Goal: Information Seeking & Learning: Learn about a topic

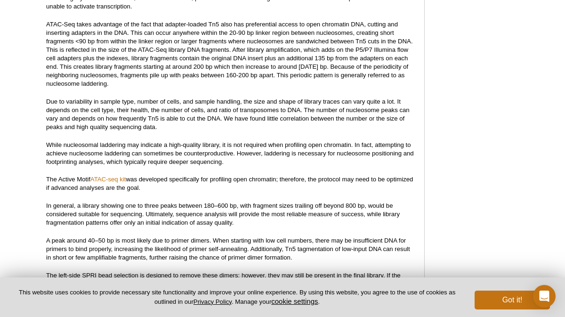
scroll to position [1068, 0]
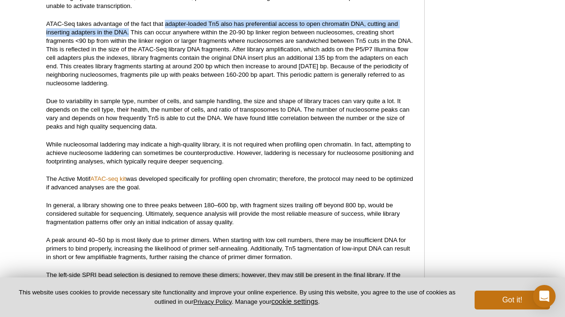
drag, startPoint x: 165, startPoint y: 16, endPoint x: 128, endPoint y: 23, distance: 36.9
click at [128, 23] on p "ATAC-Seq takes advantage of the fact that adapter-loaded Tn5 also has preferent…" at bounding box center [230, 54] width 368 height 68
copy p "adapter-loaded Tn5 also has preferential access to open chromatin DNA, cutting …"
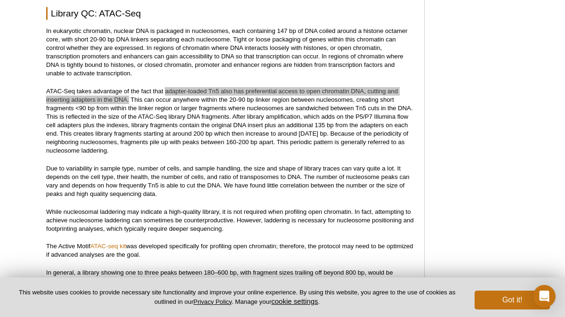
scroll to position [995, 0]
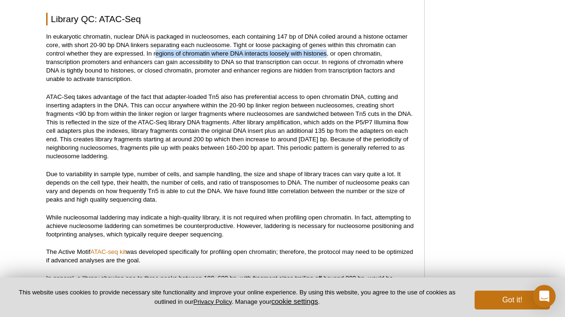
drag, startPoint x: 156, startPoint y: 44, endPoint x: 326, endPoint y: 44, distance: 169.9
click at [326, 44] on p "In eukaryotic chromatin, nuclear DNA is packaged in nucleosomes, each containin…" at bounding box center [230, 57] width 368 height 51
copy p "egions of chromatin where DNA interacts loosely with histones"
click at [47, 53] on p "In eukaryotic chromatin, nuclear DNA is packaged in nucleosomes, each containin…" at bounding box center [230, 57] width 368 height 51
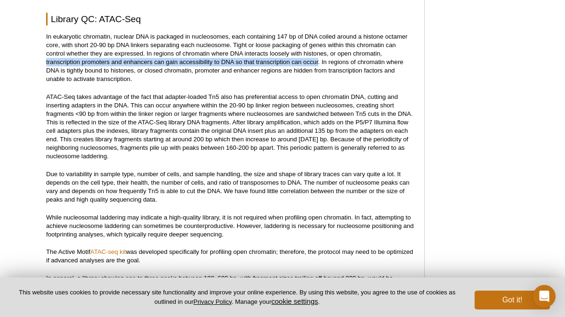
drag, startPoint x: 46, startPoint y: 53, endPoint x: 319, endPoint y: 54, distance: 272.5
click at [319, 54] on p "In eukaryotic chromatin, nuclear DNA is packaged in nucleosomes, each containin…" at bounding box center [230, 57] width 368 height 51
copy p "transcription promoters and enhancers can gain accessibility to DNA so that tra…"
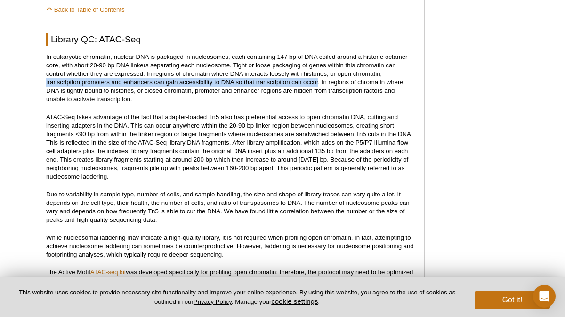
scroll to position [972, 0]
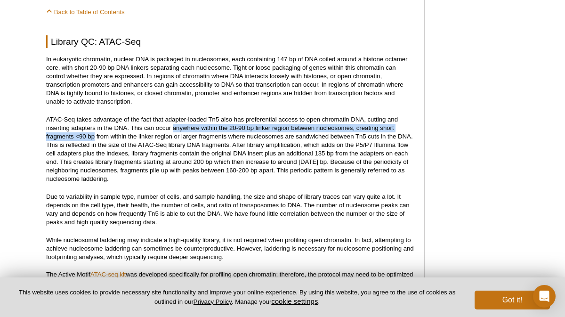
drag, startPoint x: 173, startPoint y: 122, endPoint x: 95, endPoint y: 128, distance: 77.9
click at [95, 128] on p "ATAC-Seq takes advantage of the fact that adapter-loaded Tn5 also has preferent…" at bounding box center [230, 149] width 368 height 68
copy p "anywhere within the 20-90 bp linker region between nucleosomes, creating short …"
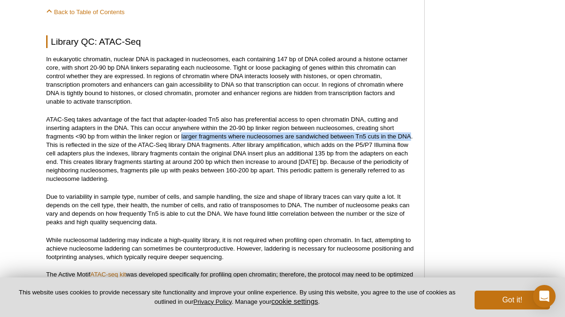
drag, startPoint x: 181, startPoint y: 129, endPoint x: 410, endPoint y: 125, distance: 228.8
click at [410, 125] on p "ATAC-Seq takes advantage of the fact that adapter-loaded Tn5 also has preferent…" at bounding box center [230, 149] width 368 height 68
copy p "larger fragments where nucleosomes are sandwiched between Tn5 cuts in the DNA"
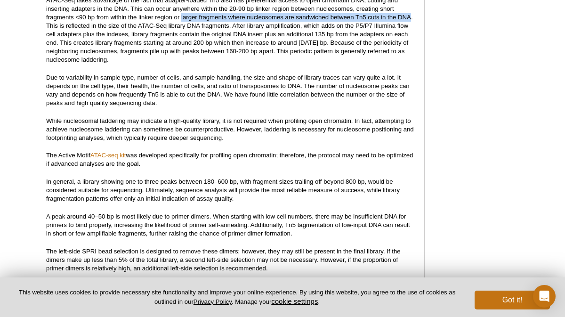
scroll to position [1092, 0]
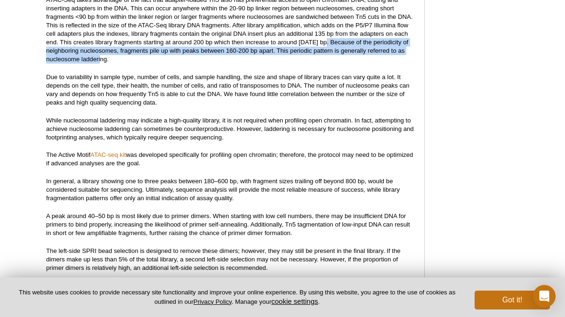
drag, startPoint x: 326, startPoint y: 34, endPoint x: 106, endPoint y: 51, distance: 220.4
click at [106, 51] on p "ATAC-Seq takes advantage of the fact that adapter-loaded Tn5 also has preferent…" at bounding box center [230, 30] width 368 height 68
copy p "Because of the periodicity of neighboring nucleosomes, fragments pile up with p…"
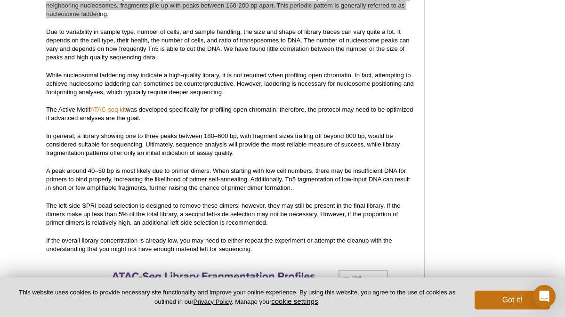
scroll to position [1137, 0]
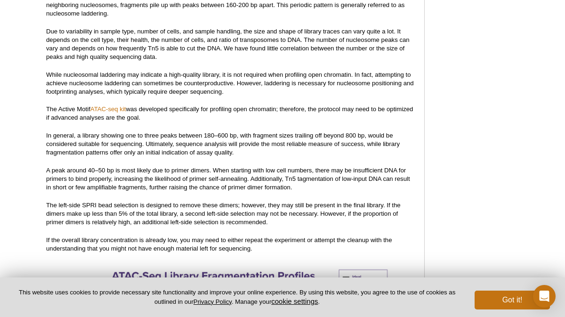
click at [306, 176] on p "A peak around 40–50 bp is most likely due to primer dimers. When starting with …" at bounding box center [230, 178] width 368 height 25
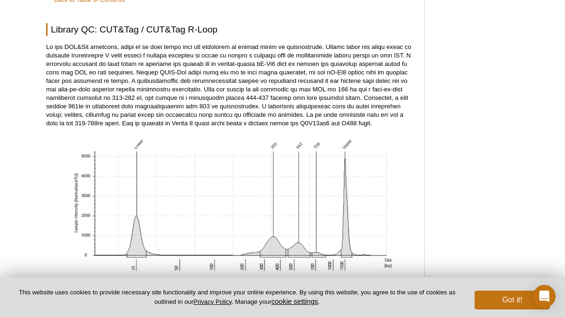
scroll to position [2590, 0]
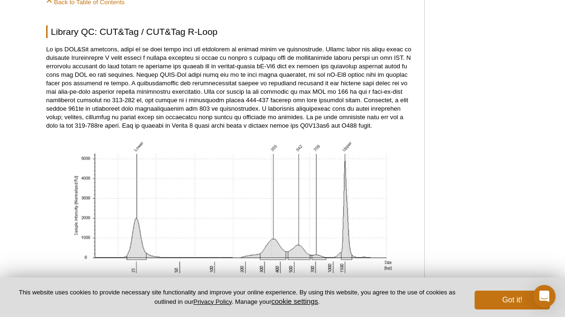
click at [169, 56] on p at bounding box center [230, 87] width 368 height 85
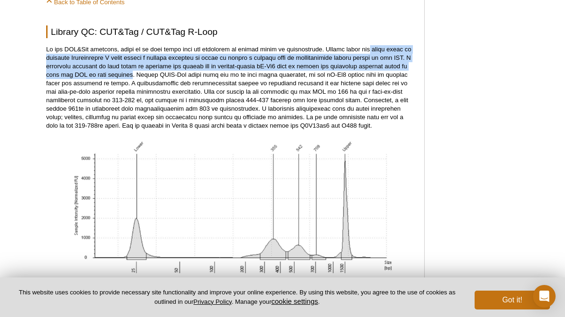
drag, startPoint x: 346, startPoint y: 41, endPoint x: 130, endPoint y: 65, distance: 217.3
click at [130, 65] on p at bounding box center [230, 87] width 368 height 85
copy p "first bound to magnetic Concanavalin A beads before a primary antibody is bound…"
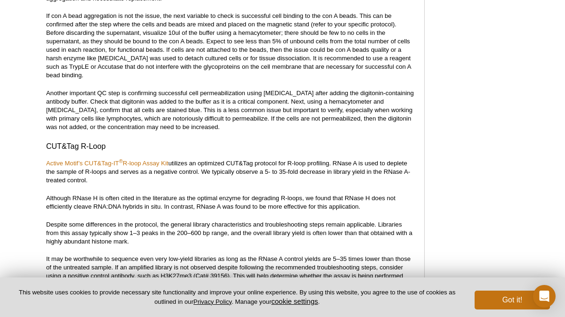
scroll to position [3800, 0]
